Goal: Information Seeking & Learning: Learn about a topic

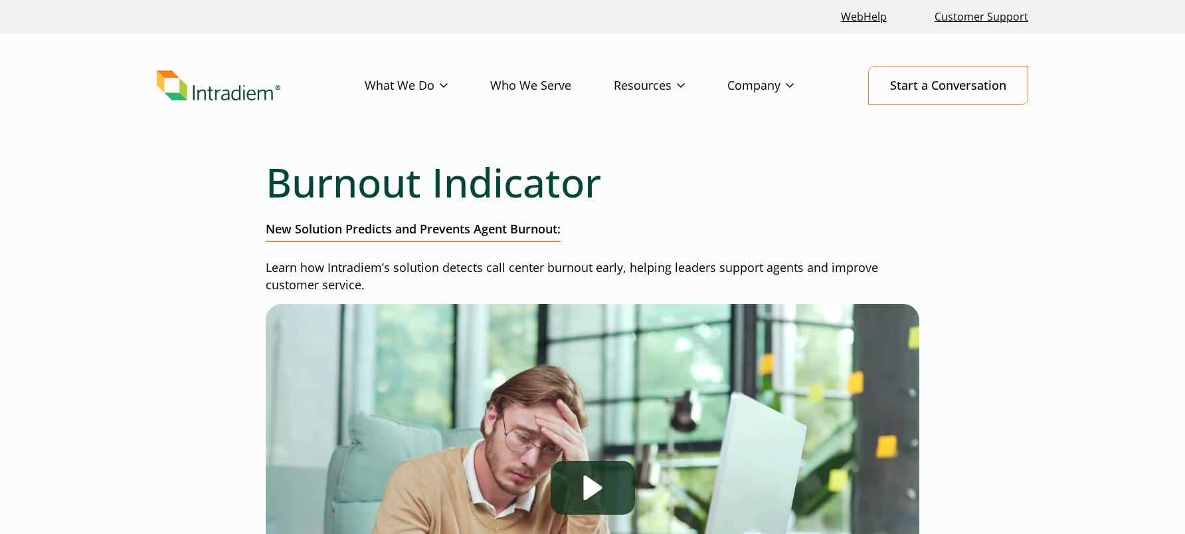
drag, startPoint x: 1017, startPoint y: 223, endPoint x: 1052, endPoint y: 219, distance: 36.1
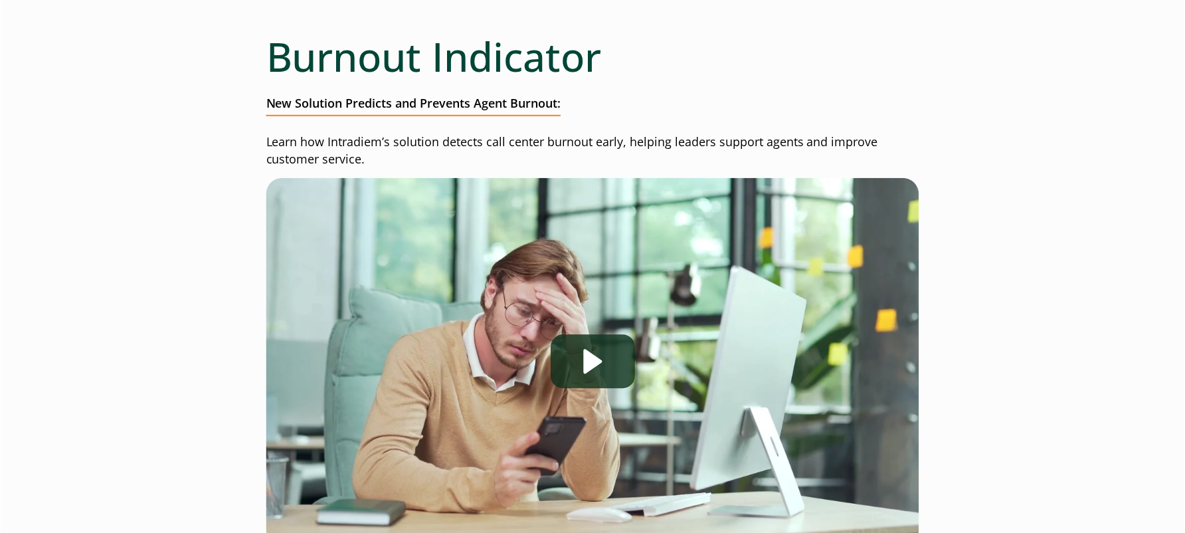
scroll to position [133, 0]
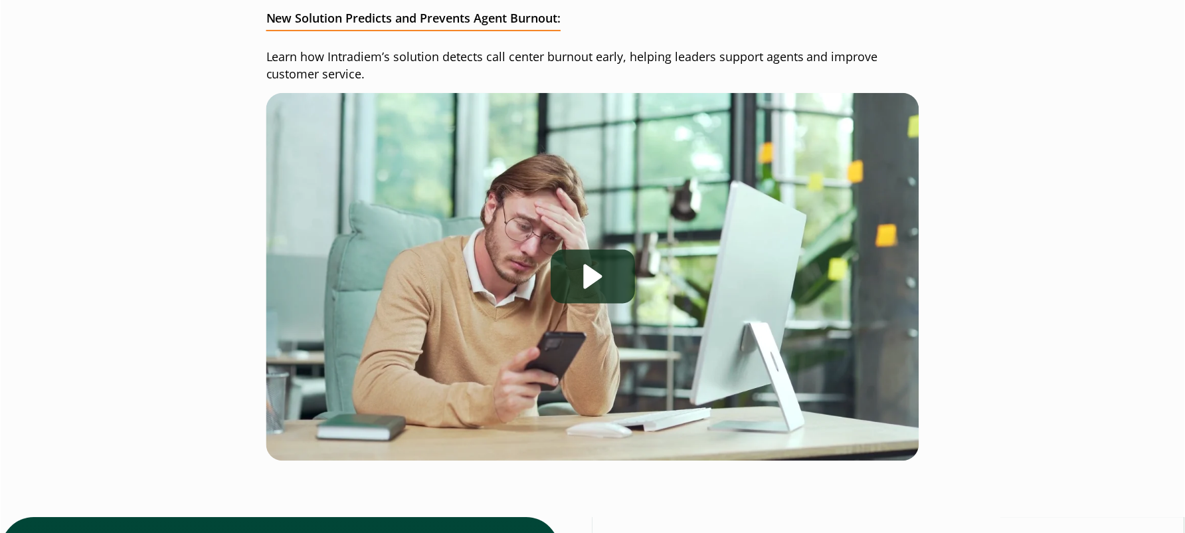
scroll to position [88, 0]
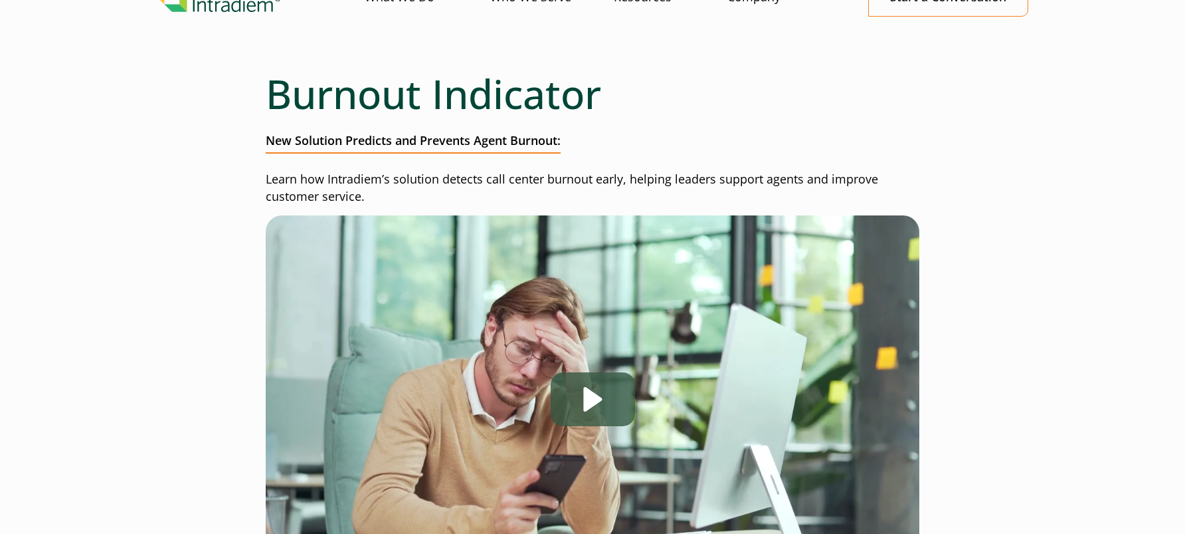
click at [607, 395] on div "Play" at bounding box center [593, 399] width 84 height 54
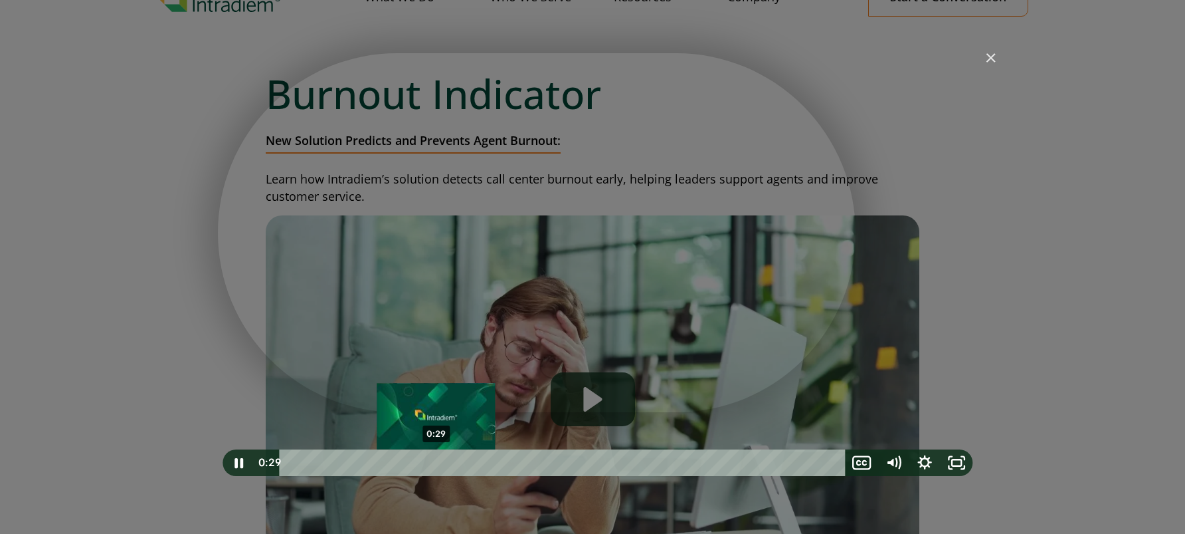
click at [437, 460] on div "0:29" at bounding box center [564, 462] width 547 height 27
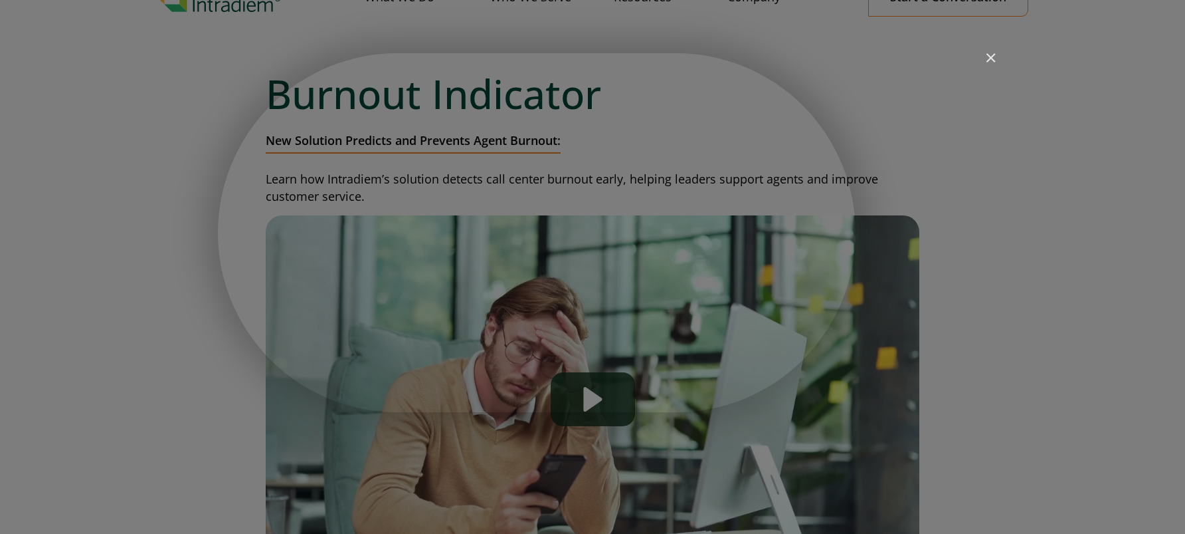
click at [990, 59] on img "Close" at bounding box center [985, 63] width 23 height 23
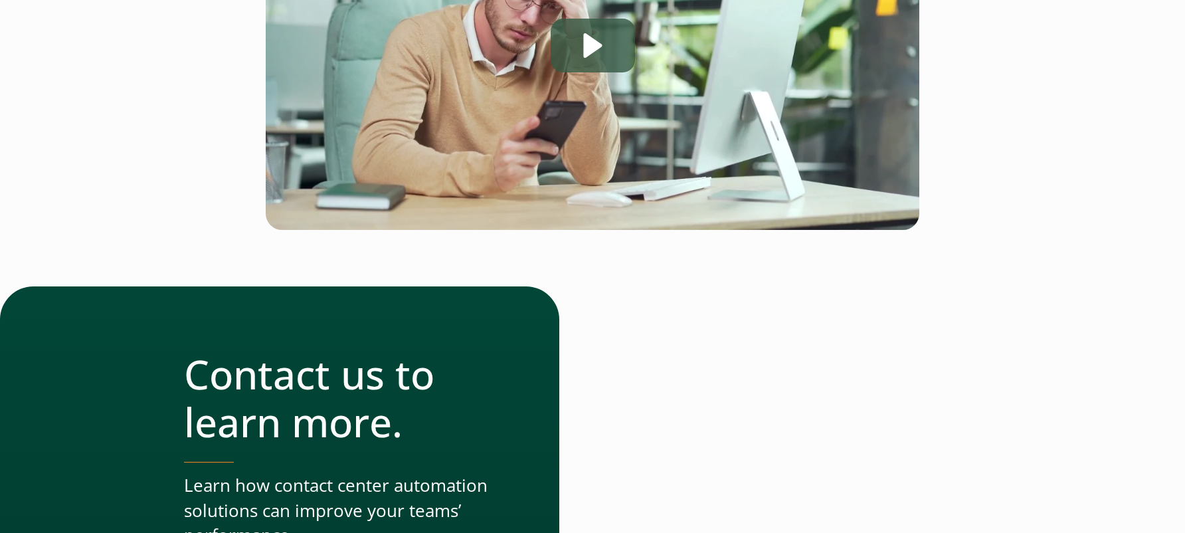
scroll to position [442, 0]
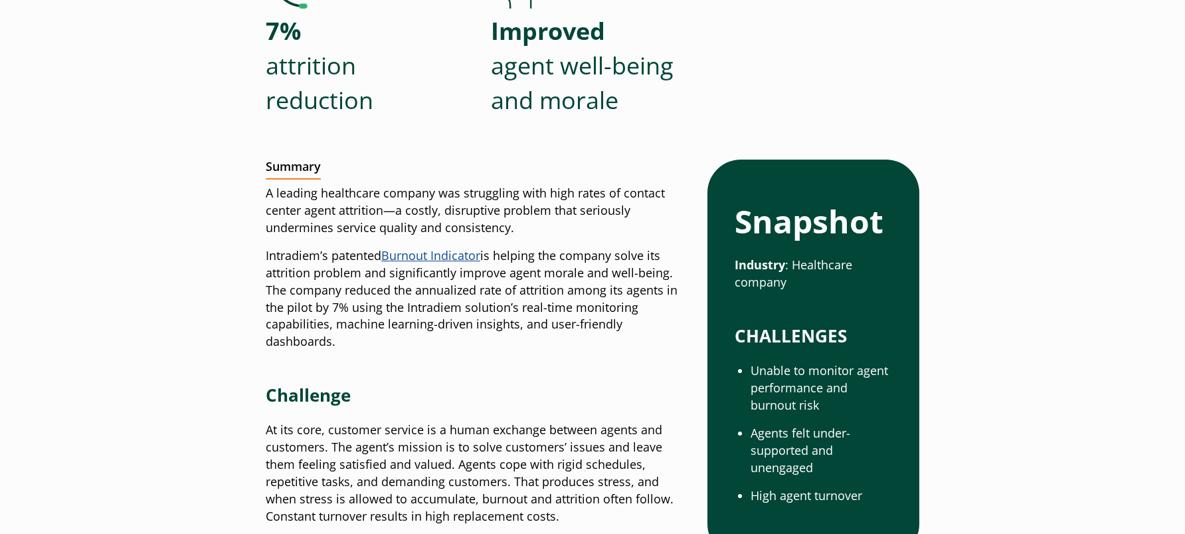
scroll to position [532, 0]
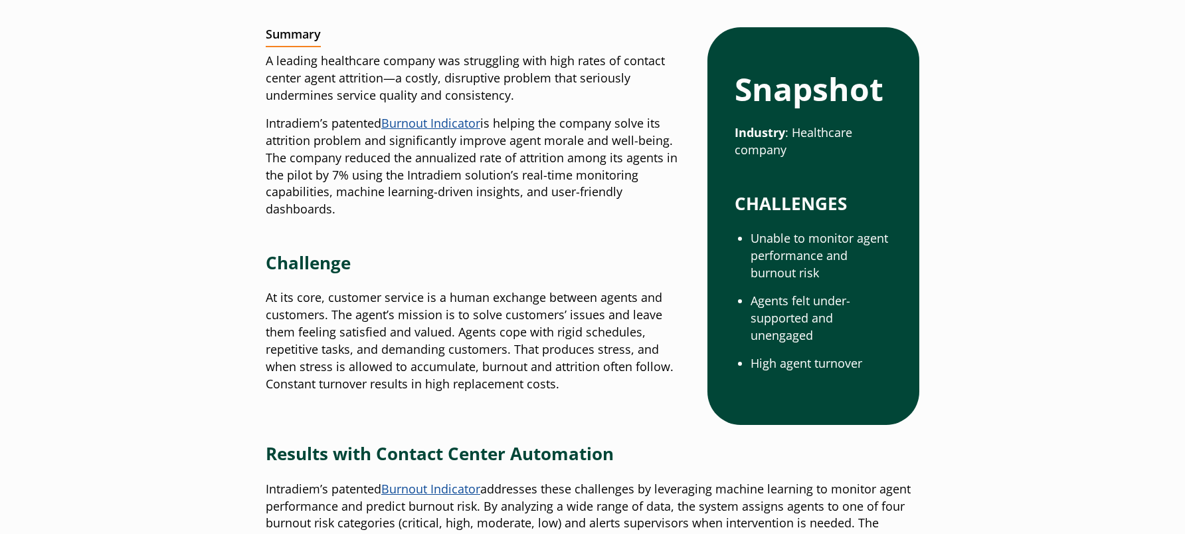
click at [512, 169] on p "Intradiem’s patented Burnout Indicator is helping the company solve its attriti…" at bounding box center [476, 166] width 421 height 103
click at [440, 122] on link "Burnout Indicator" at bounding box center [430, 123] width 99 height 16
